Goal: Transaction & Acquisition: Book appointment/travel/reservation

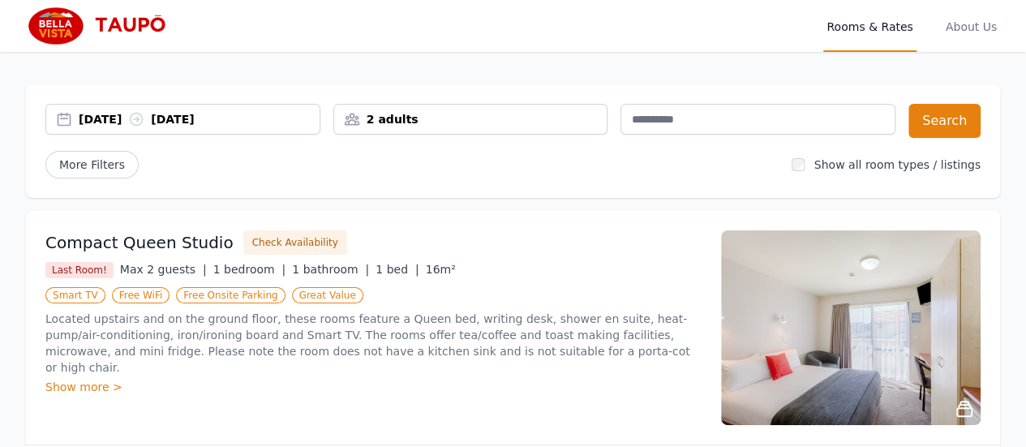
click at [542, 126] on div "2 adults" at bounding box center [470, 119] width 273 height 16
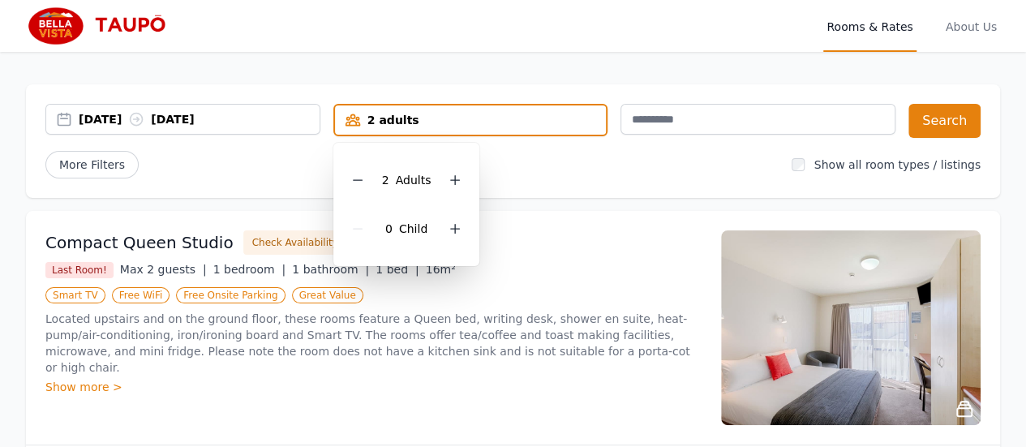
click at [457, 179] on icon at bounding box center [454, 180] width 13 height 13
click at [536, 186] on div "[DATE] [DATE] 4 adults 4 Adult s 0 Child Search More Filters Show all room type…" at bounding box center [513, 141] width 974 height 114
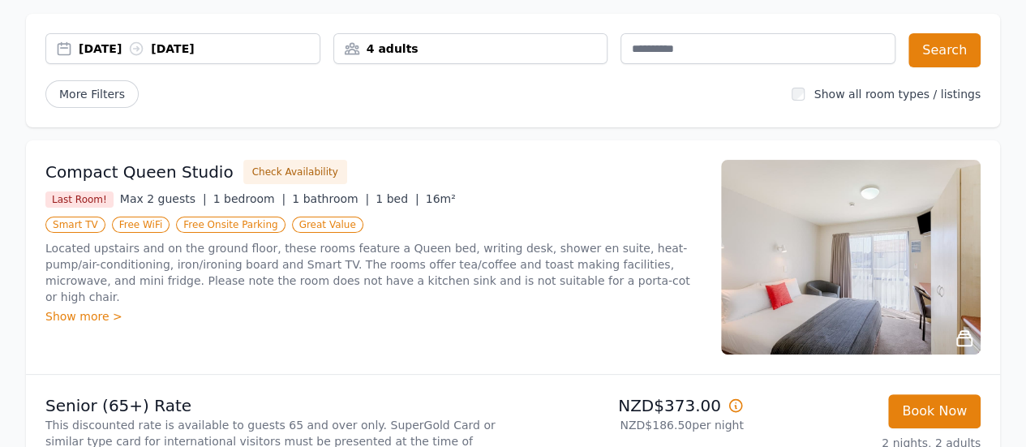
scroll to position [68, 0]
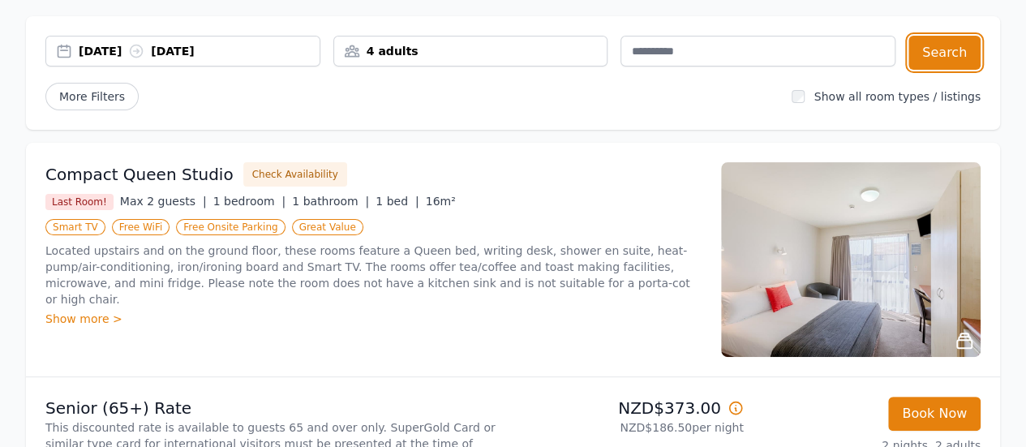
click at [937, 65] on button "Search" at bounding box center [944, 53] width 72 height 34
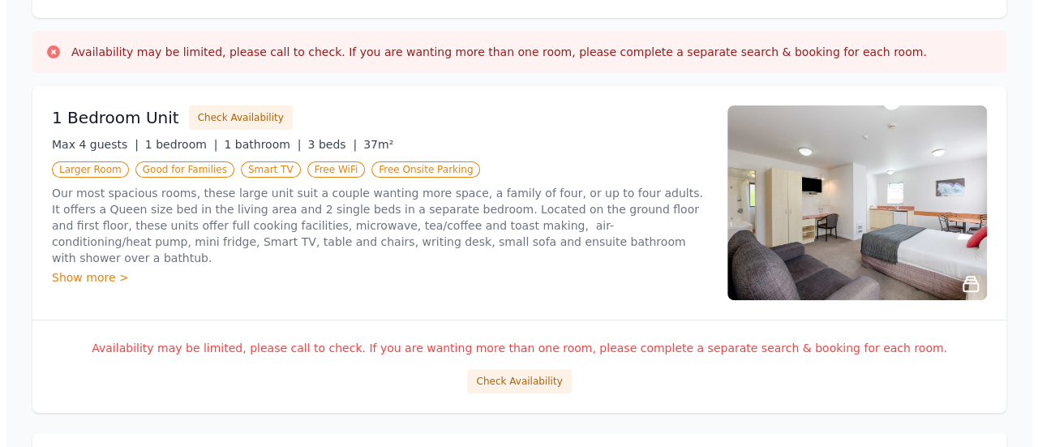
scroll to position [179, 0]
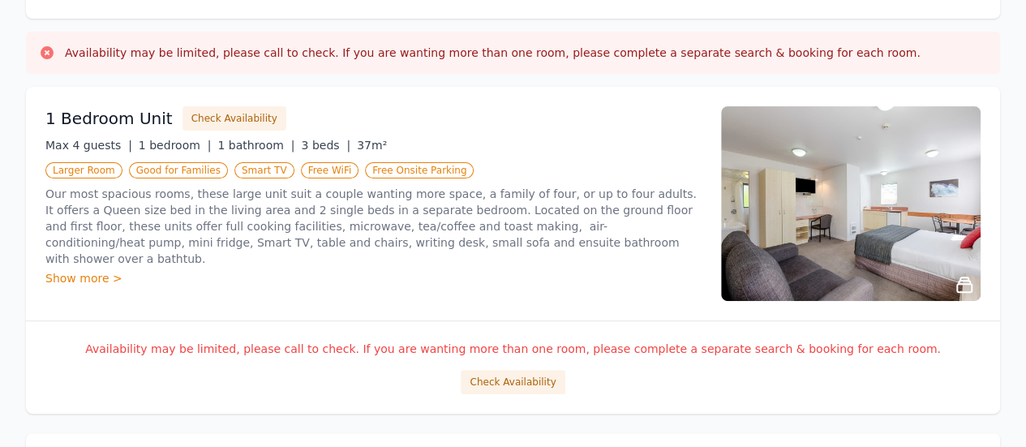
click at [511, 373] on button "Check Availability" at bounding box center [513, 382] width 104 height 24
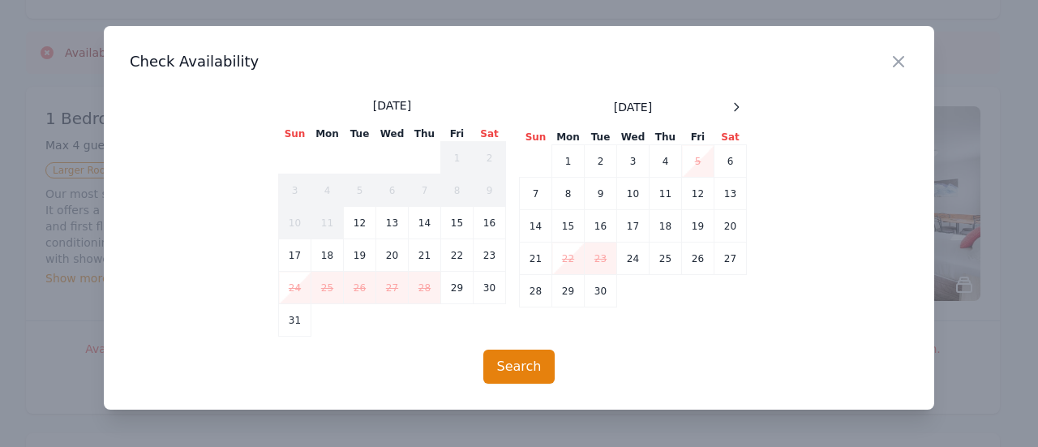
click at [598, 254] on td "23" at bounding box center [601, 258] width 32 height 32
drag, startPoint x: 537, startPoint y: 364, endPoint x: 613, endPoint y: 328, distance: 84.2
click at [613, 328] on div "Close Check Availability [DATE] Sun Mon Tue Wed Thu Fri Sat 1 2 3 4 5 6 7 8 9 1…" at bounding box center [519, 218] width 830 height 384
click at [537, 249] on td "21" at bounding box center [536, 258] width 32 height 32
click at [623, 255] on td "24" at bounding box center [633, 258] width 32 height 32
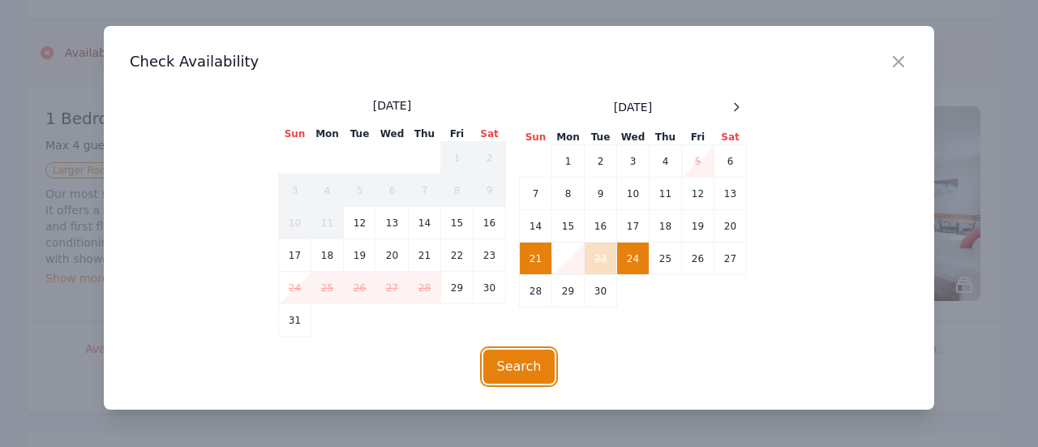
click at [534, 358] on button "Search" at bounding box center [519, 366] width 72 height 34
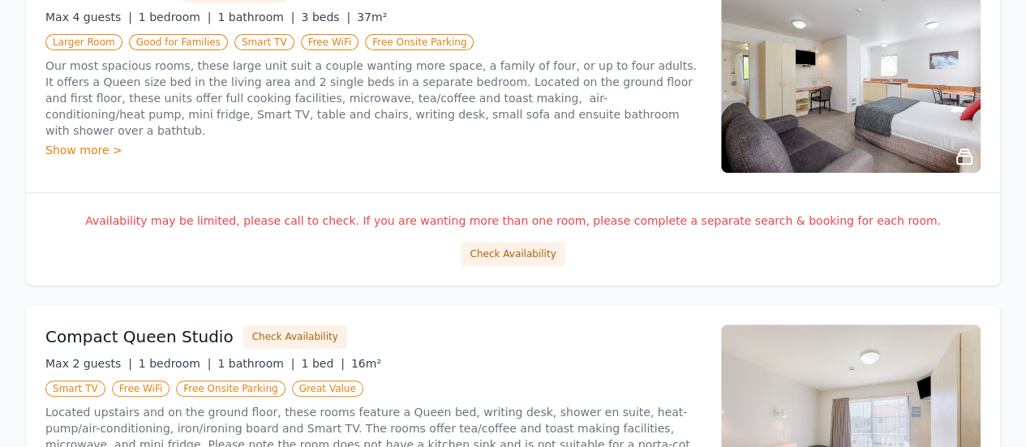
scroll to position [310, 0]
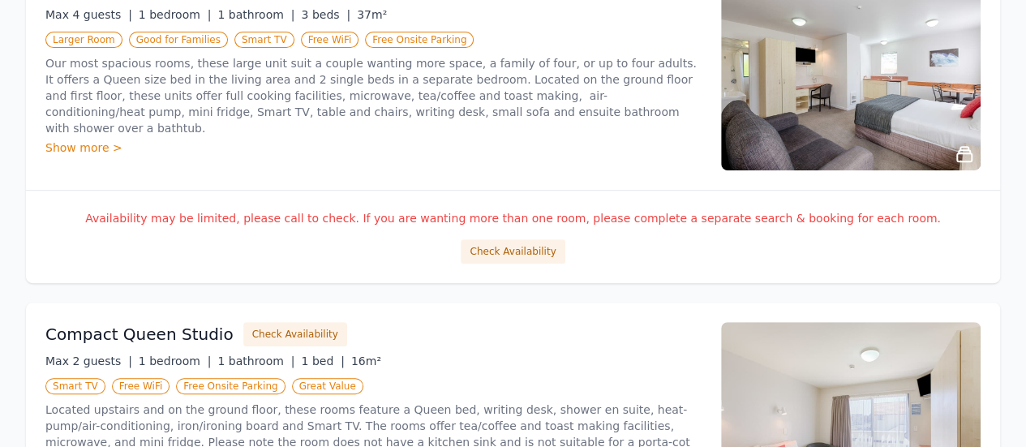
click at [527, 239] on button "Check Availability" at bounding box center [513, 251] width 104 height 24
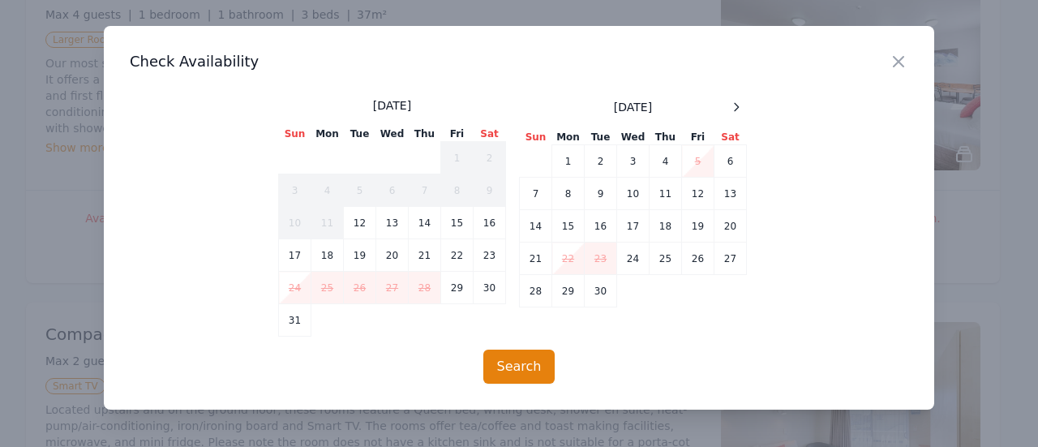
click at [620, 415] on div at bounding box center [519, 223] width 1038 height 447
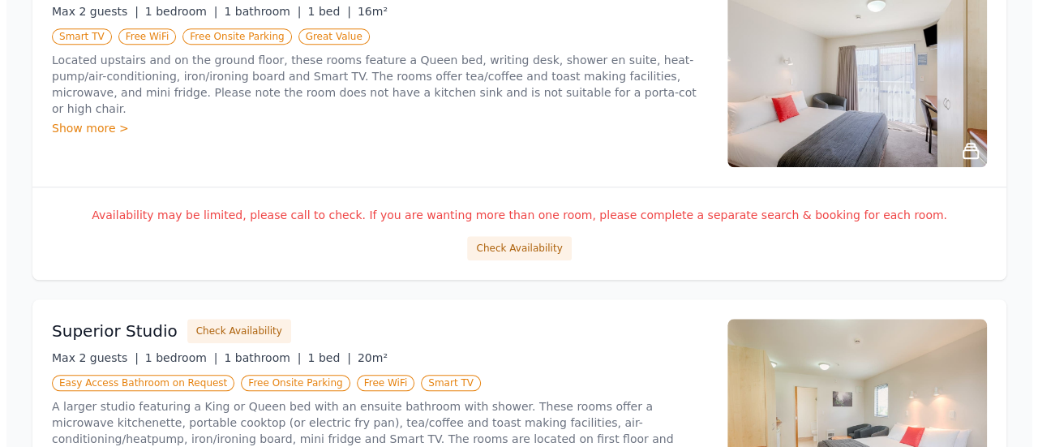
scroll to position [660, 0]
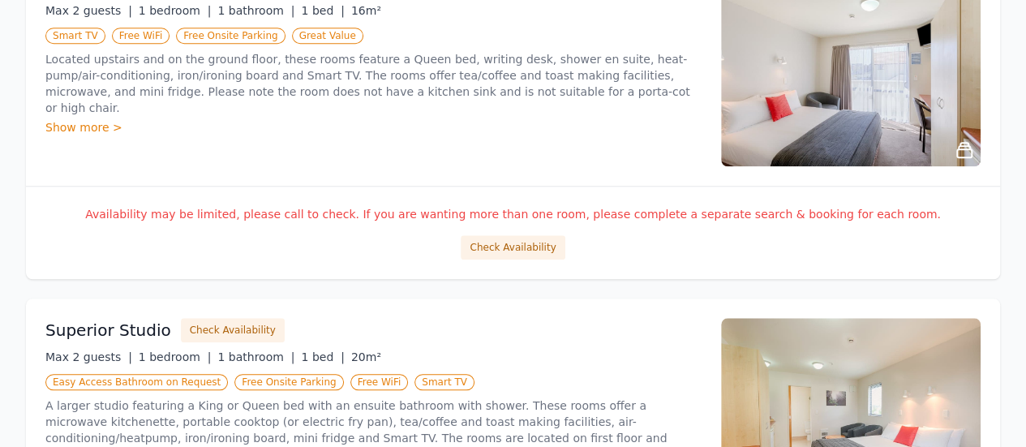
click at [523, 237] on button "Check Availability" at bounding box center [513, 247] width 104 height 24
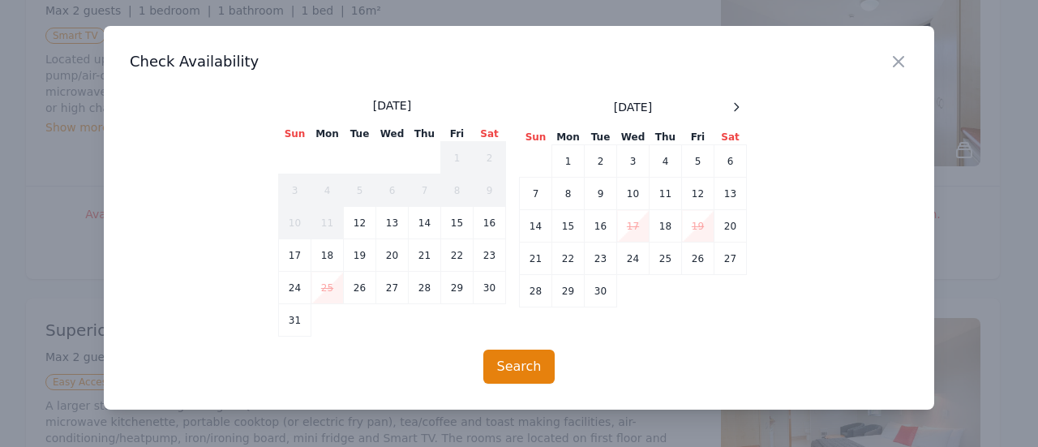
click at [581, 259] on td "22" at bounding box center [568, 258] width 32 height 32
click at [628, 263] on td "24" at bounding box center [633, 258] width 32 height 32
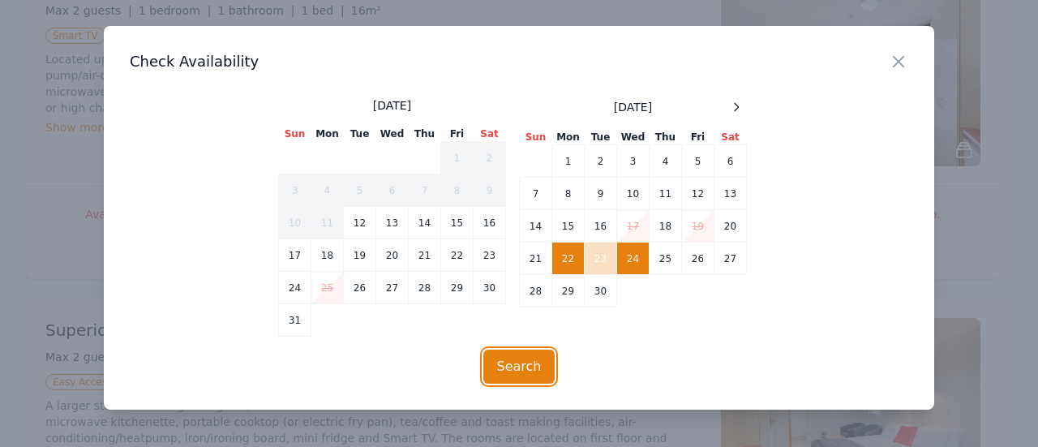
click at [521, 352] on button "Search" at bounding box center [519, 366] width 72 height 34
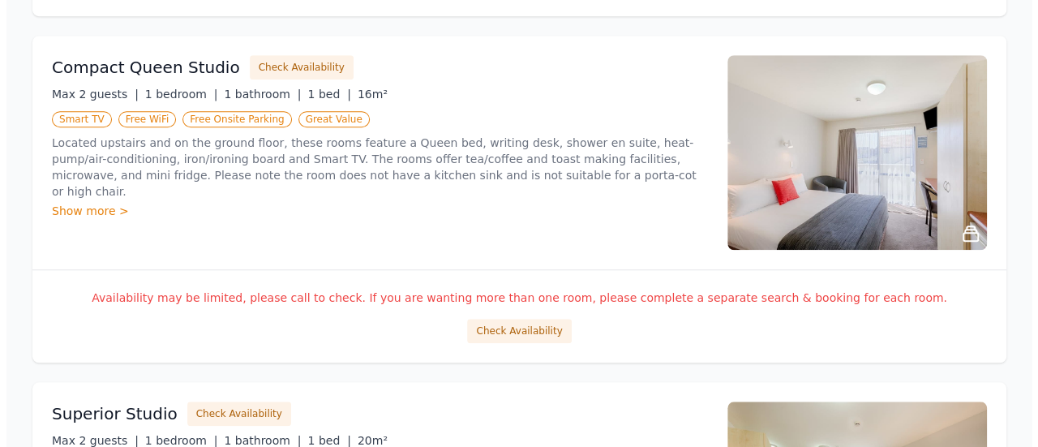
scroll to position [542, 0]
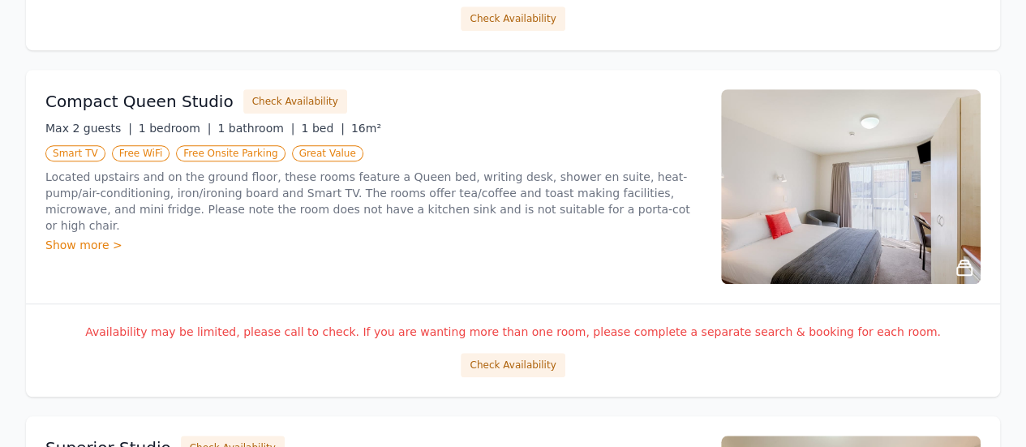
click at [71, 213] on p "Located upstairs and on the ground floor, these rooms feature a Queen bed, writ…" at bounding box center [373, 201] width 656 height 65
click at [76, 237] on div "Show more >" at bounding box center [373, 245] width 656 height 16
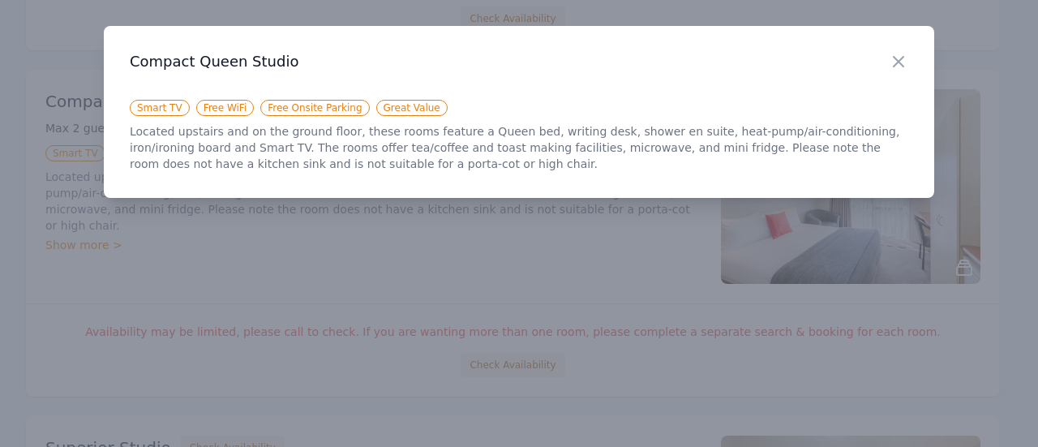
click at [354, 260] on div at bounding box center [519, 223] width 1038 height 447
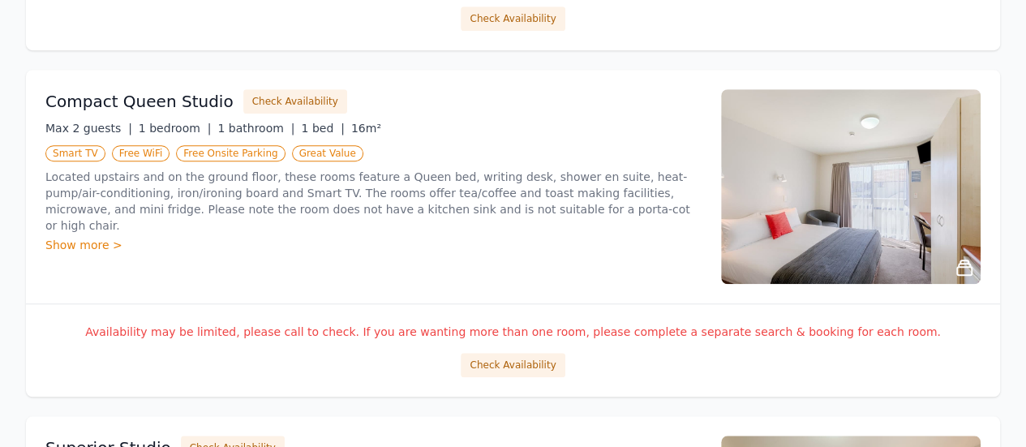
click at [487, 359] on button "Check Availability" at bounding box center [513, 365] width 104 height 24
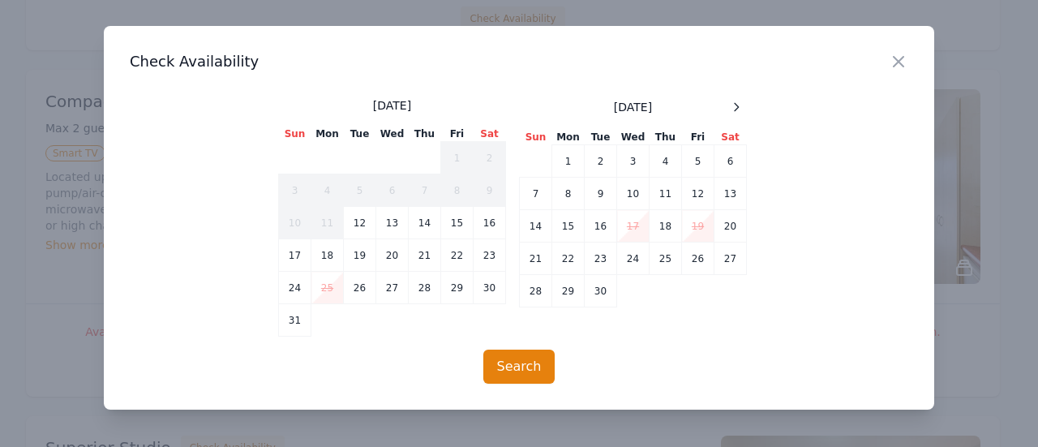
click at [571, 263] on td "22" at bounding box center [568, 258] width 32 height 32
click at [632, 263] on td "24" at bounding box center [633, 258] width 32 height 32
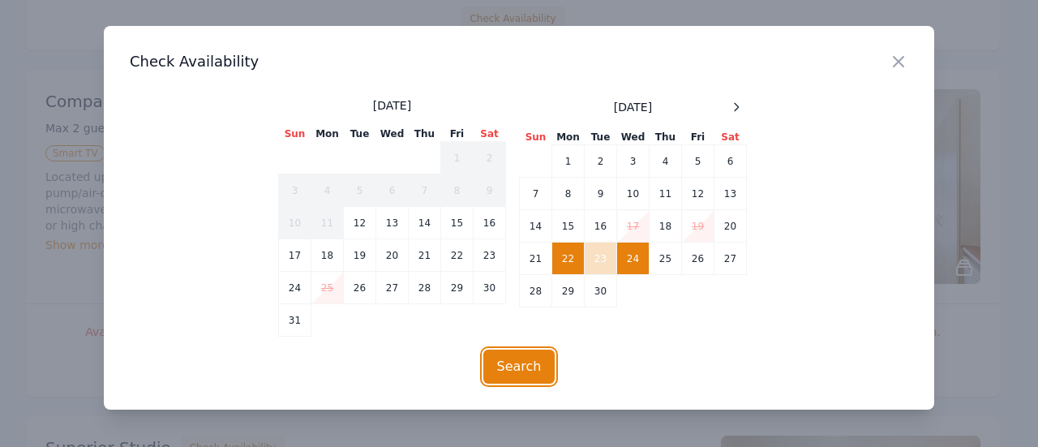
click at [534, 366] on button "Search" at bounding box center [519, 366] width 72 height 34
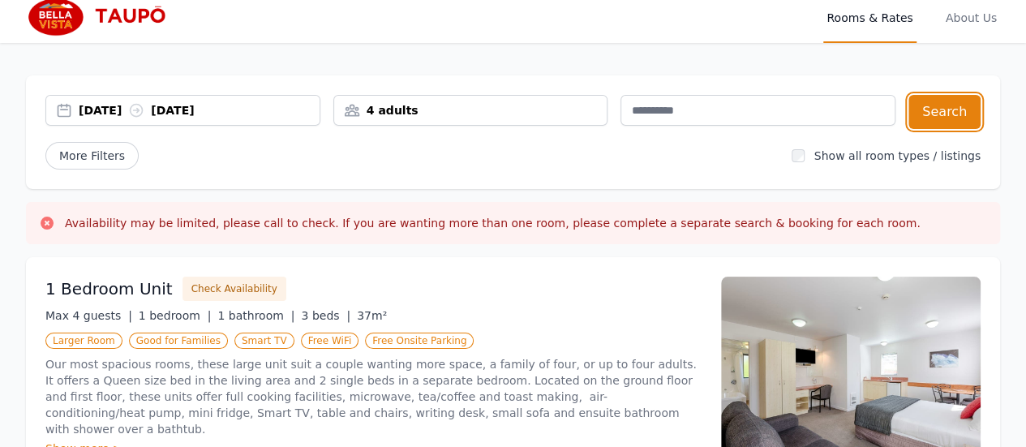
scroll to position [0, 0]
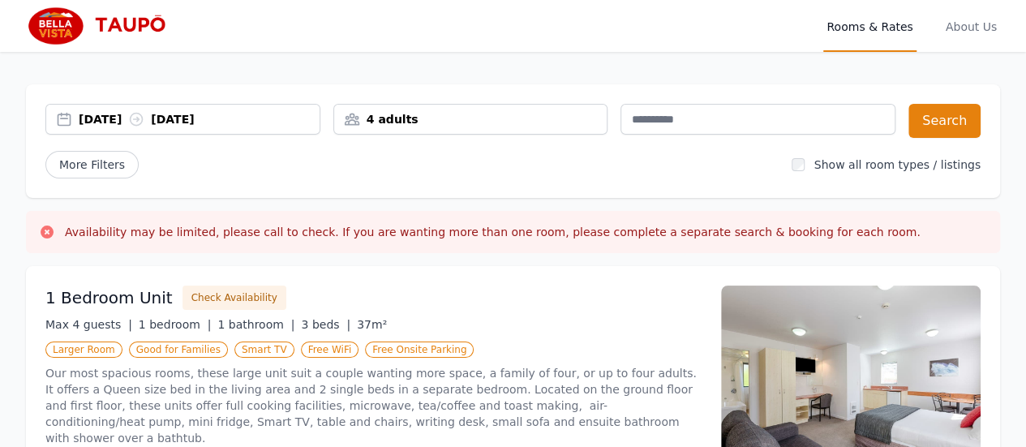
click at [525, 228] on h3 "Availability may be limited, please call to check. If you are wanting more than…" at bounding box center [492, 232] width 855 height 16
click at [47, 226] on icon at bounding box center [47, 231] width 13 height 13
click at [462, 122] on div "4 adults" at bounding box center [470, 119] width 273 height 16
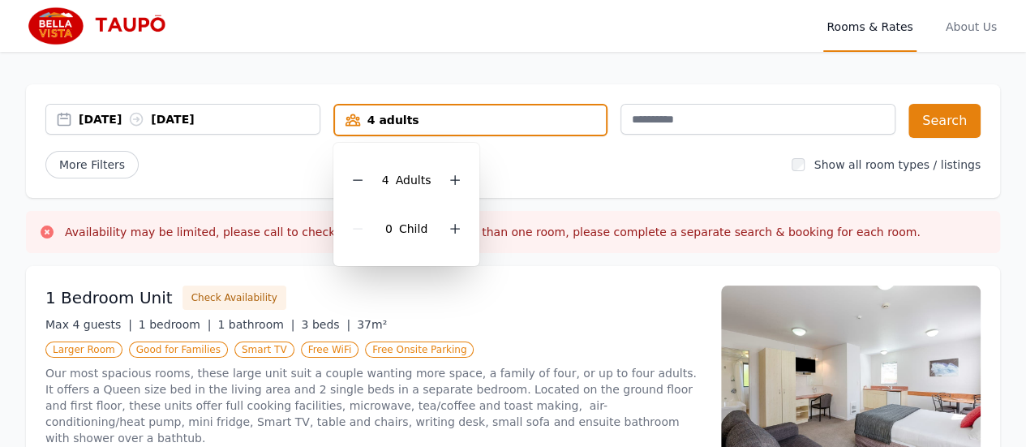
click at [357, 180] on icon at bounding box center [357, 180] width 9 height 0
click at [930, 116] on button "Search" at bounding box center [944, 121] width 72 height 34
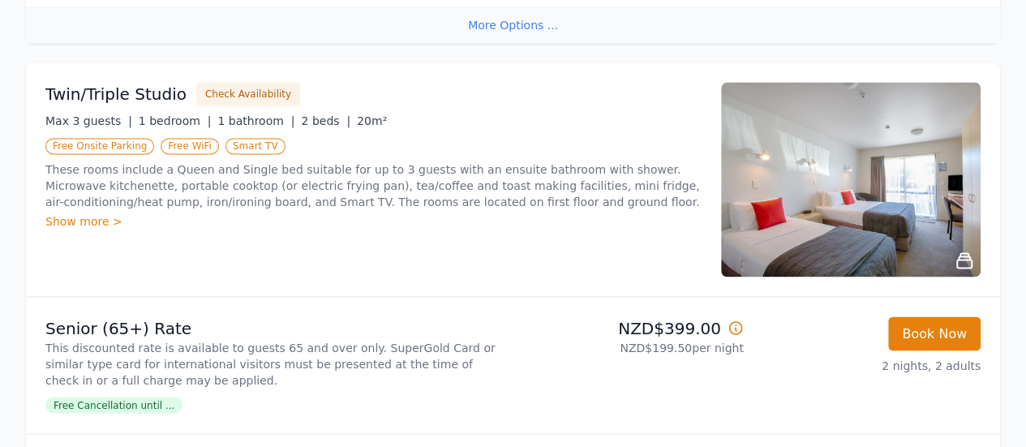
scroll to position [1220, 0]
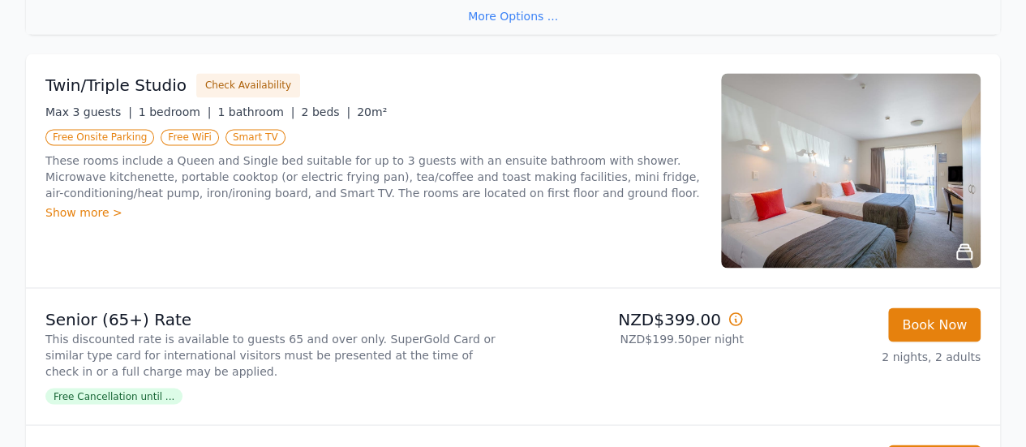
click at [77, 212] on div "Show more >" at bounding box center [373, 212] width 656 height 16
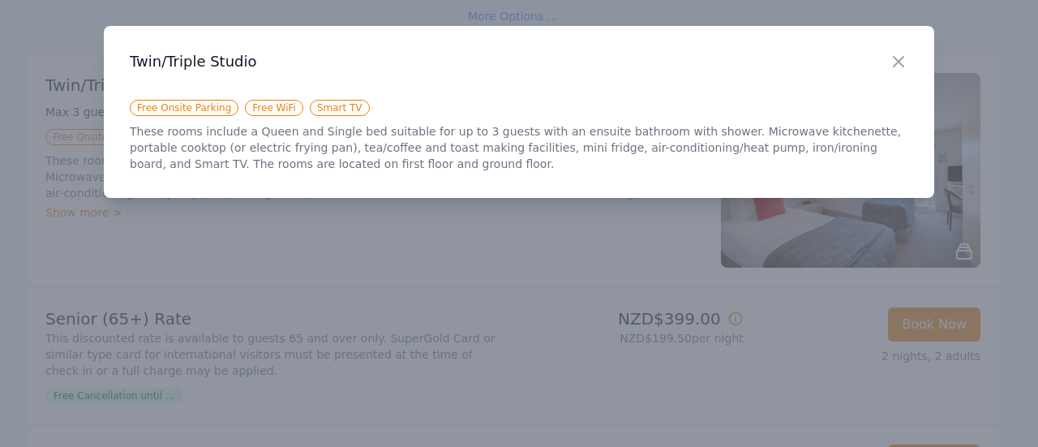
click at [900, 62] on icon "button" at bounding box center [898, 61] width 19 height 19
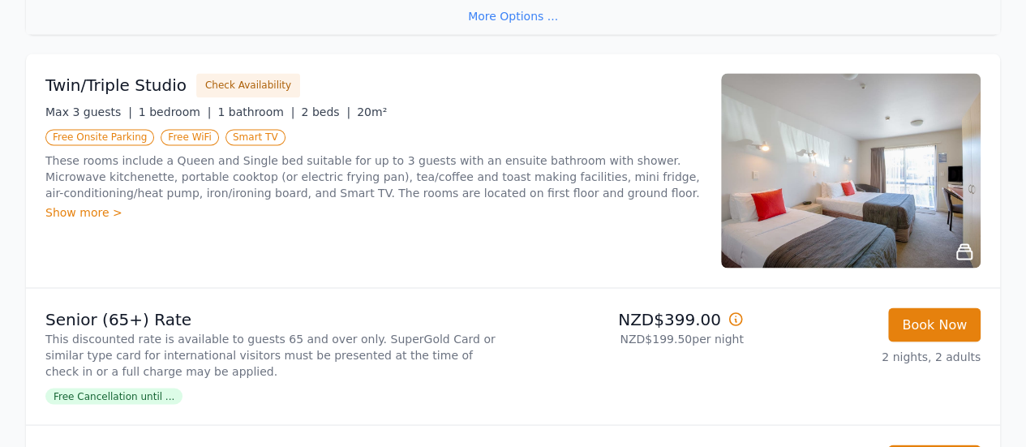
click at [850, 195] on img at bounding box center [850, 170] width 259 height 195
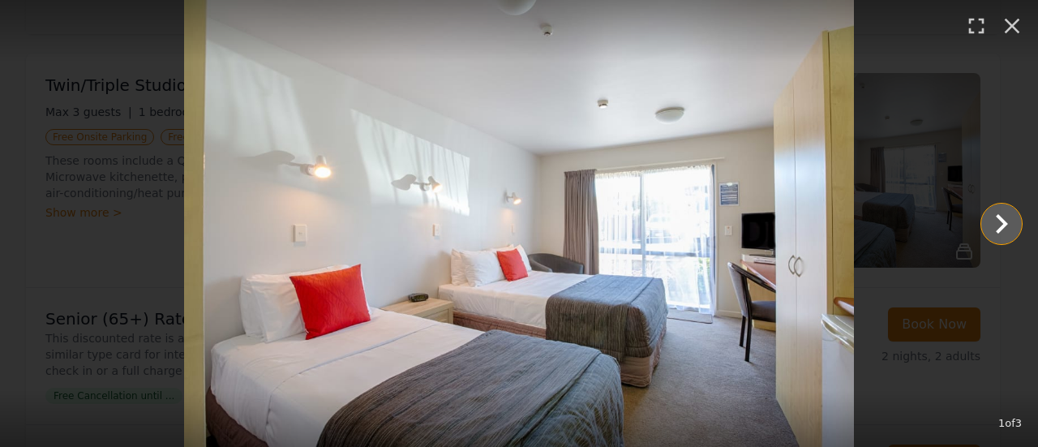
click at [1008, 229] on icon "Show slide 2 of 3" at bounding box center [1001, 223] width 39 height 39
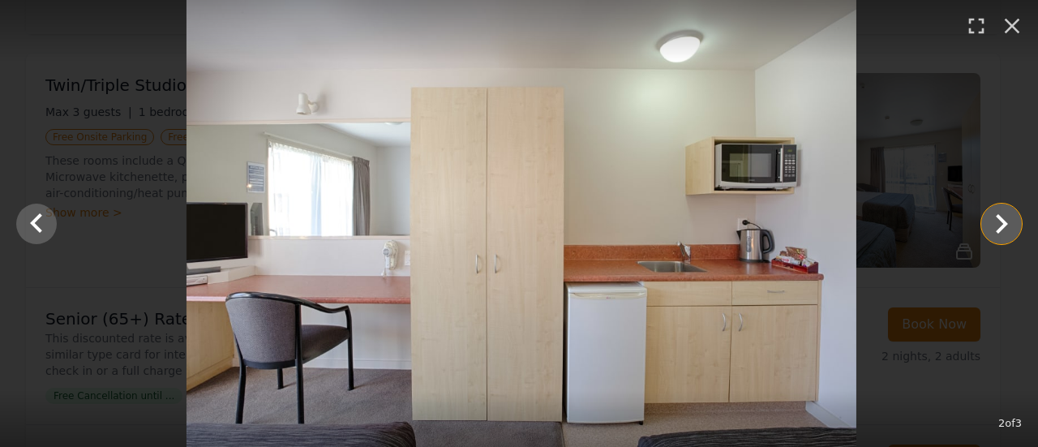
click at [1008, 229] on icon "Show slide 3 of 3" at bounding box center [1001, 223] width 39 height 39
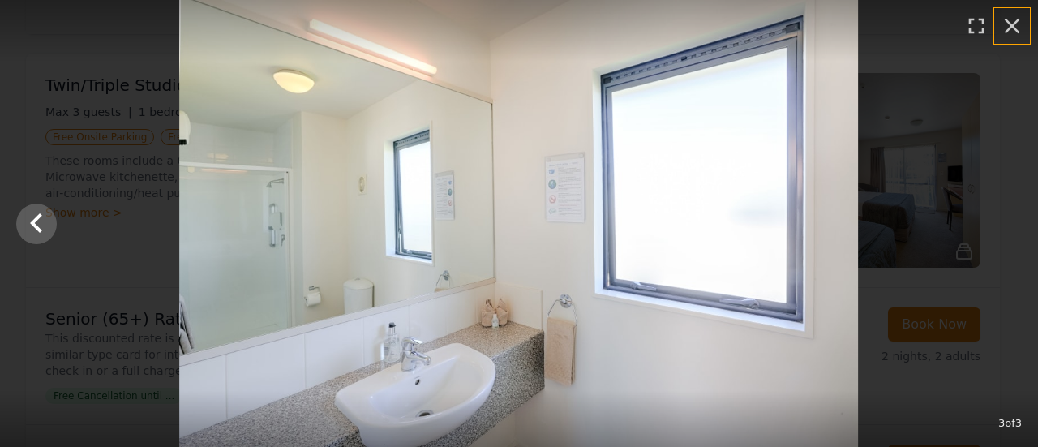
click at [1021, 25] on icon "button" at bounding box center [1012, 26] width 26 height 26
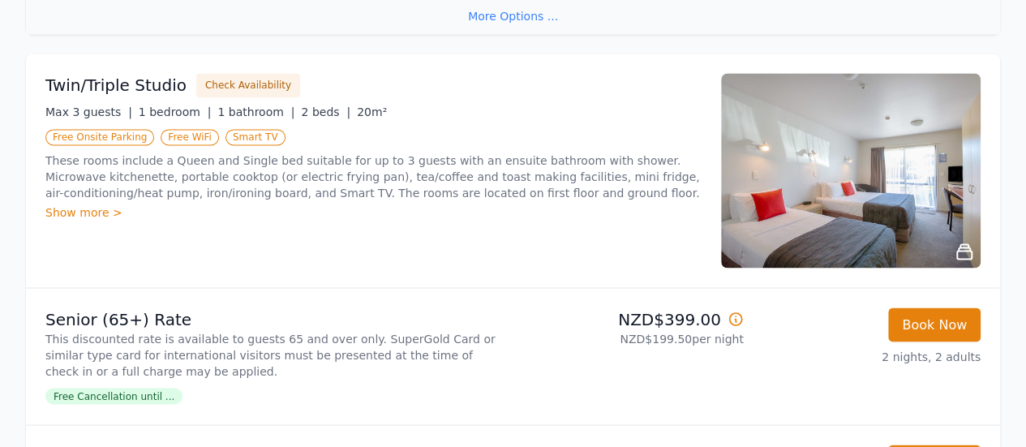
click at [819, 196] on img at bounding box center [850, 170] width 259 height 195
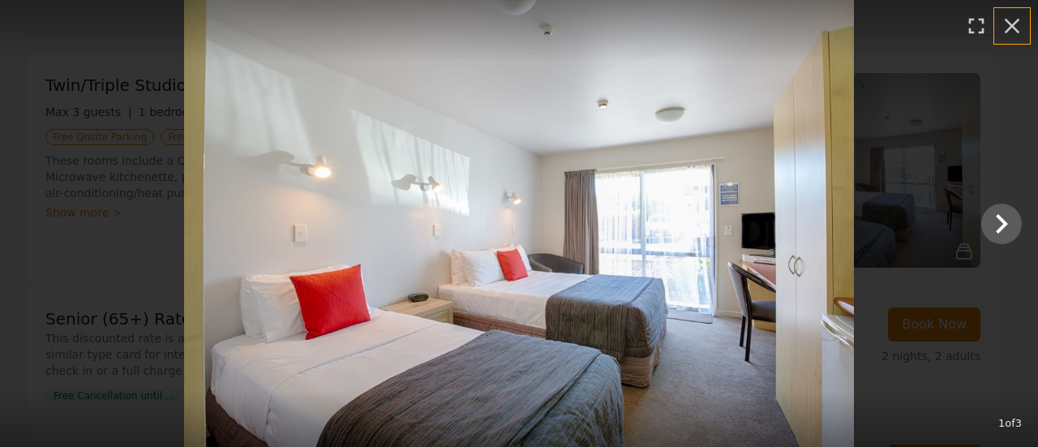
click at [1001, 21] on icon "button" at bounding box center [1012, 26] width 26 height 26
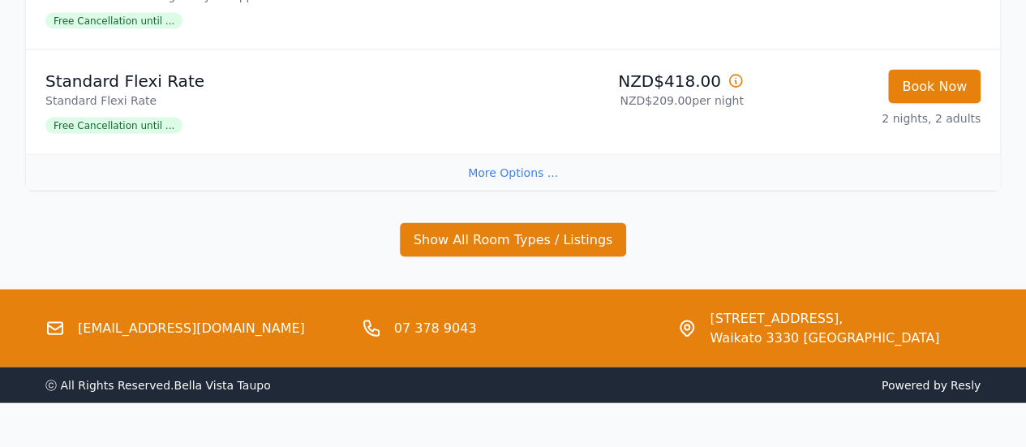
scroll to position [1599, 0]
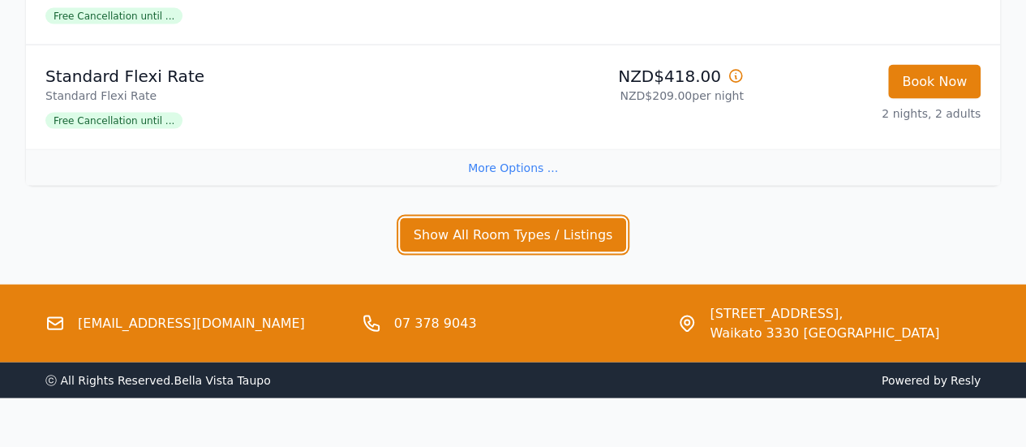
click at [555, 223] on button "Show All Room Types / Listings" at bounding box center [513, 235] width 227 height 34
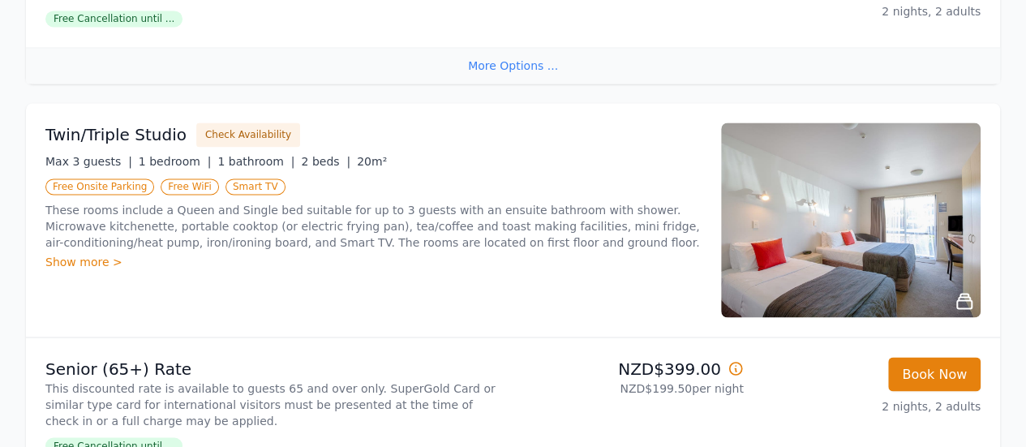
scroll to position [1169, 0]
click at [787, 213] on img at bounding box center [850, 220] width 259 height 195
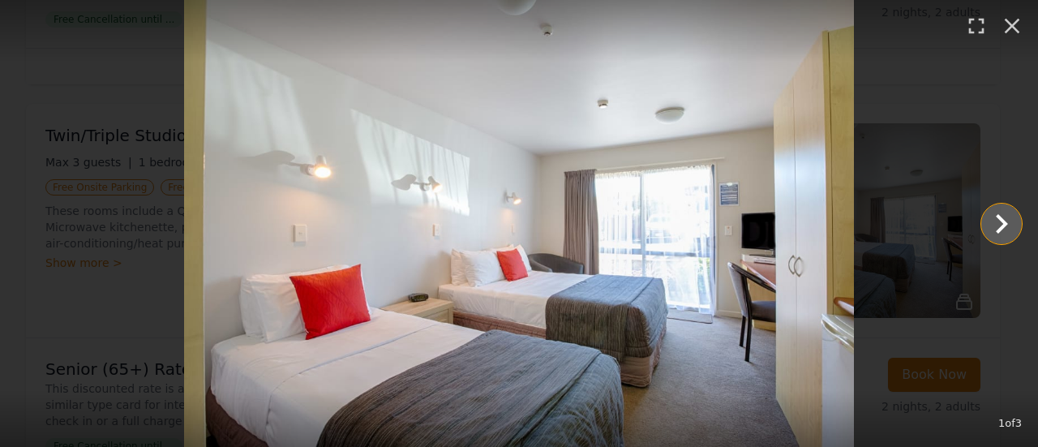
click at [994, 225] on icon "Show slide 2 of 3" at bounding box center [1001, 223] width 39 height 39
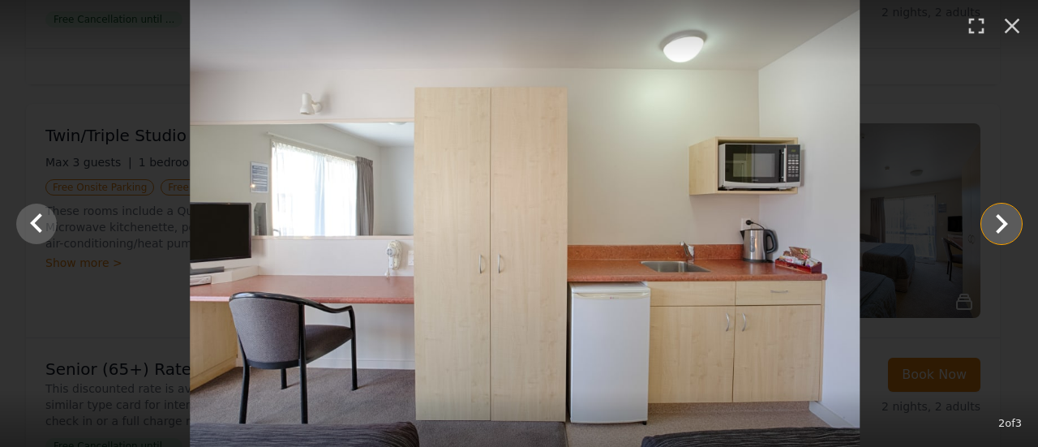
click at [994, 225] on icon "Show slide 3 of 3" at bounding box center [1001, 223] width 39 height 39
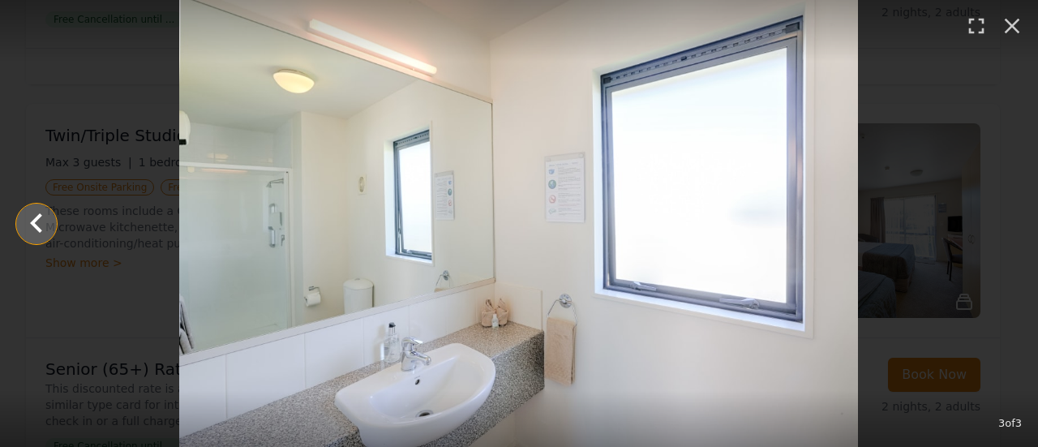
click at [42, 221] on icon "Show slide 2 of 3" at bounding box center [36, 223] width 39 height 39
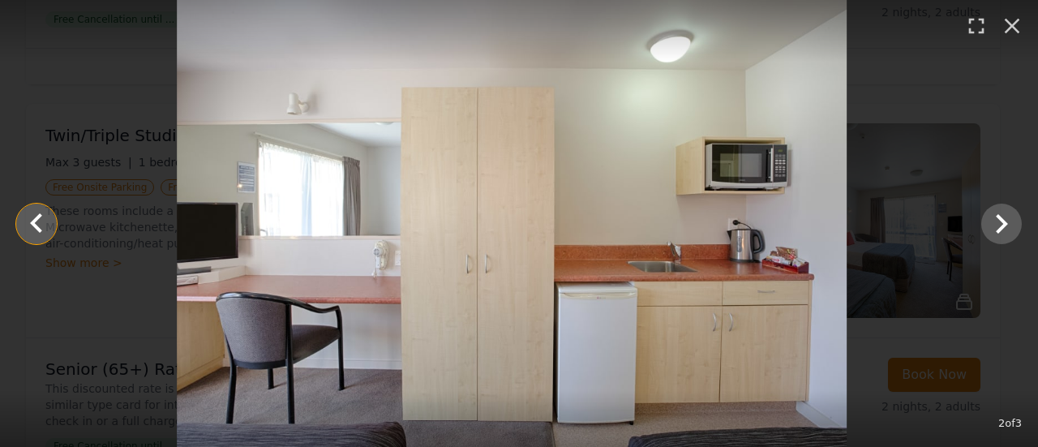
click at [42, 221] on icon "Show slide 1 of 3" at bounding box center [36, 223] width 39 height 39
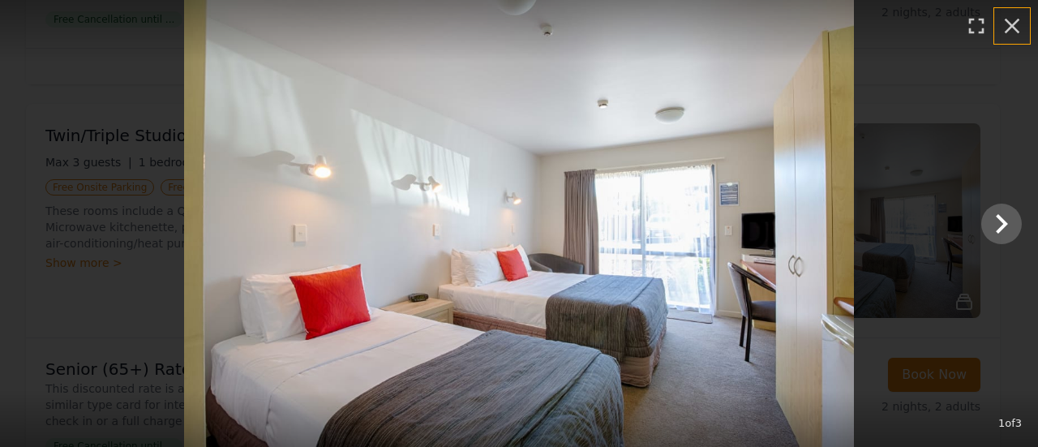
click at [1014, 25] on icon "button" at bounding box center [1012, 26] width 15 height 15
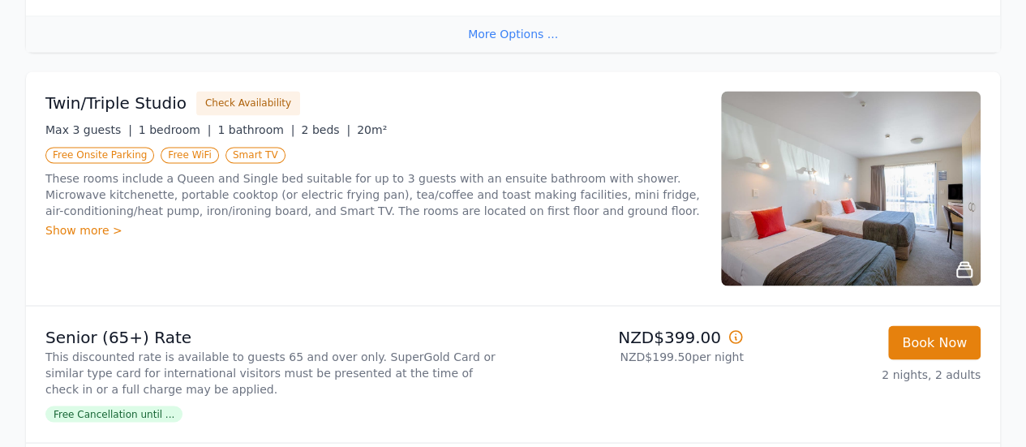
scroll to position [1212, 0]
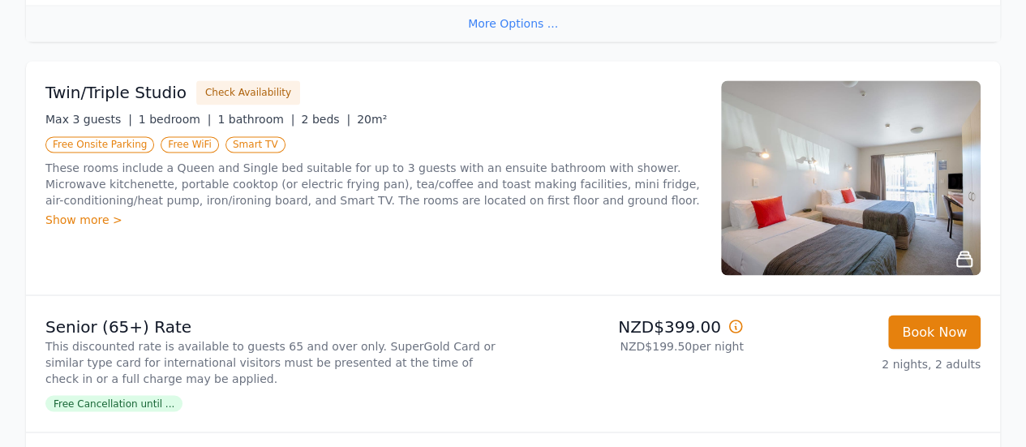
click at [854, 244] on img at bounding box center [850, 177] width 259 height 195
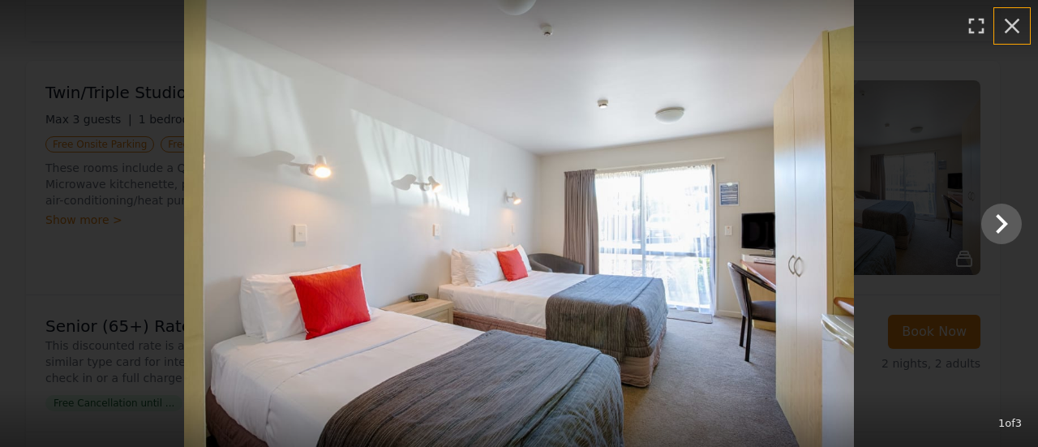
click at [1013, 25] on icon "button" at bounding box center [1012, 26] width 15 height 15
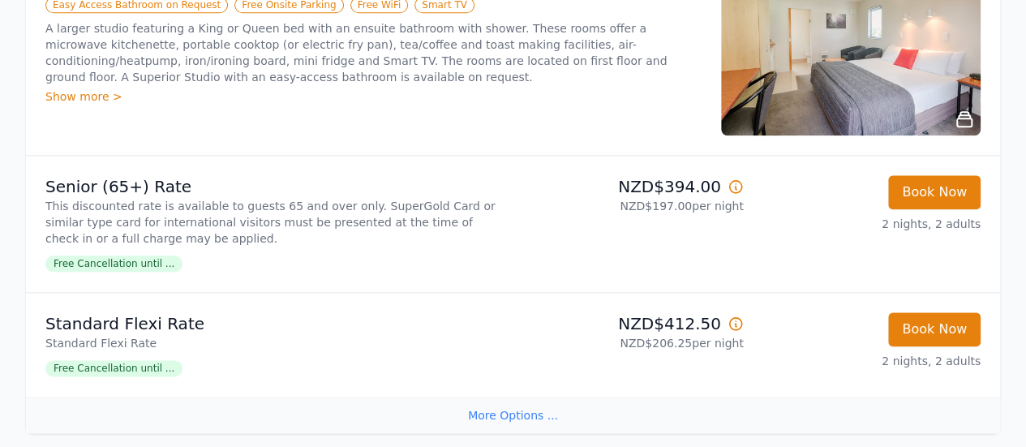
scroll to position [818, 0]
